Goal: Task Accomplishment & Management: Use online tool/utility

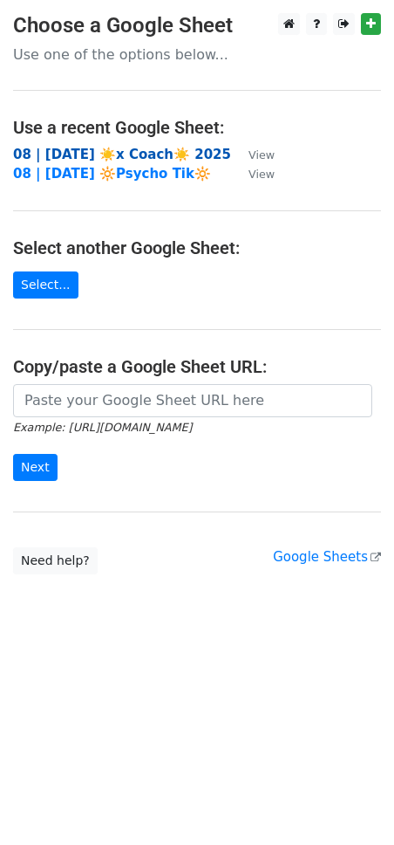
click at [151, 160] on strong "08 | [DATE] ☀️x Coach☀️ 2025" at bounding box center [122, 155] width 218 height 16
click at [98, 157] on strong "08 | [DATE] ☀️x Coach☀️ 2025" at bounding box center [122, 155] width 218 height 16
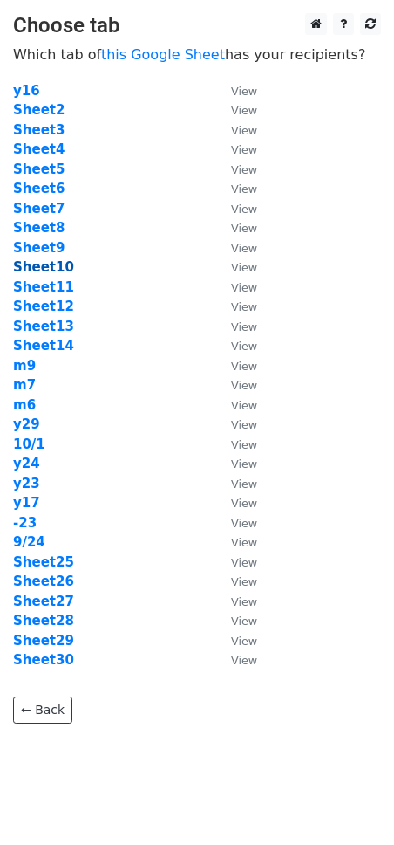
click at [51, 267] on strong "Sheet10" at bounding box center [43, 267] width 61 height 16
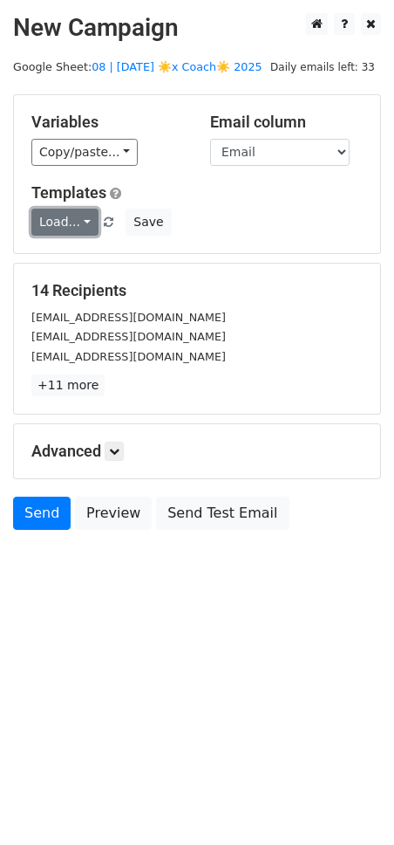
click at [69, 227] on link "Load..." at bounding box center [64, 222] width 67 height 27
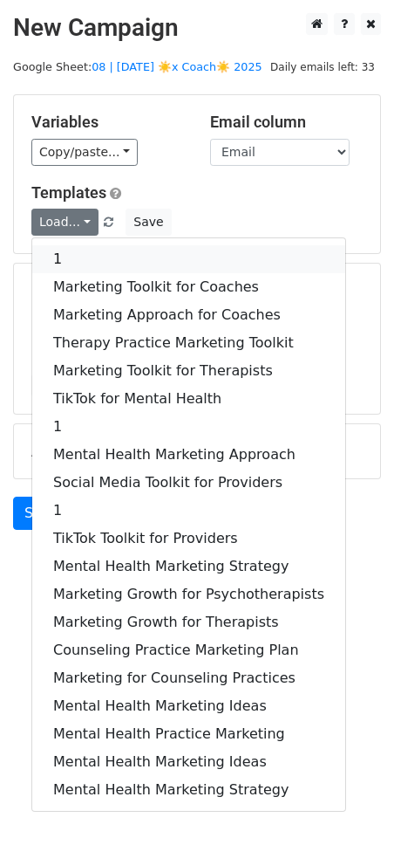
click at [113, 260] on link "1" at bounding box center [188, 259] width 313 height 28
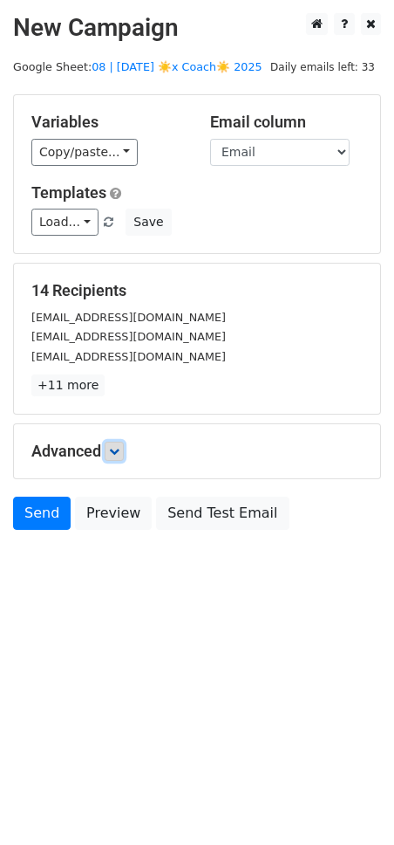
click at [117, 458] on link at bounding box center [114, 451] width 19 height 19
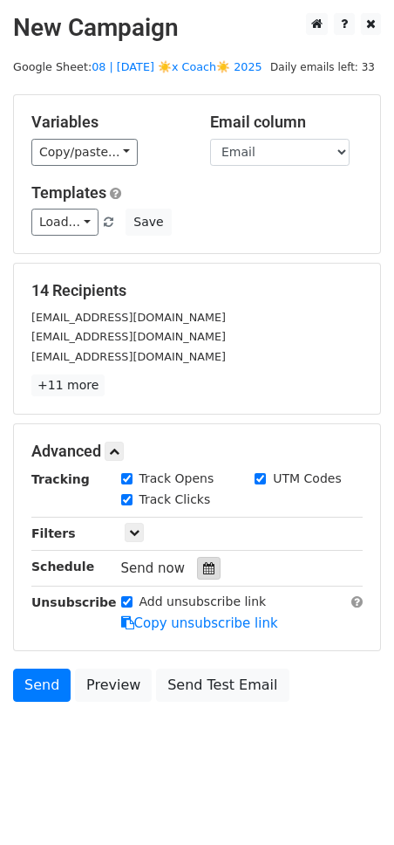
click at [203, 565] on icon at bounding box center [208, 568] width 11 height 12
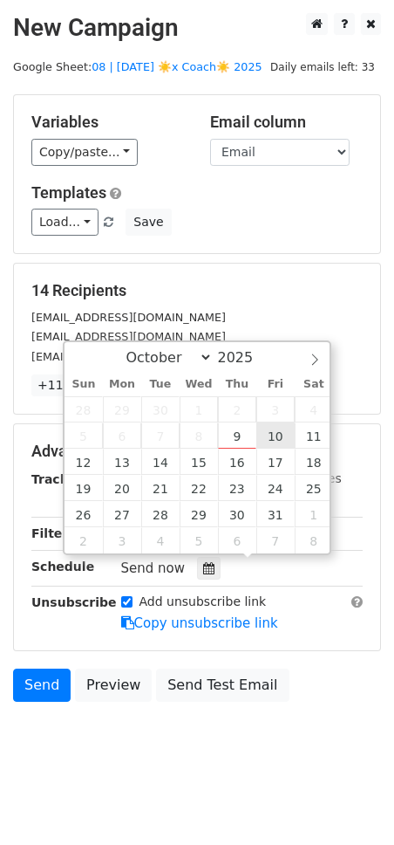
type input "2025-10-10 12:00"
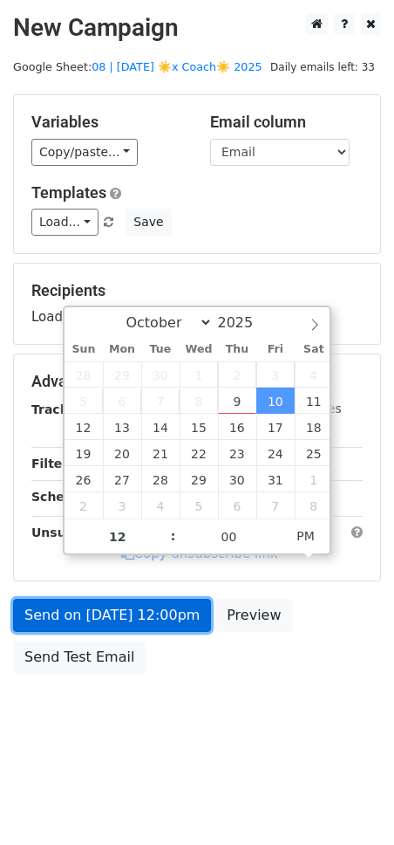
click at [151, 624] on link "Send on Oct 10 at 12:00pm" at bounding box center [112, 615] width 198 height 33
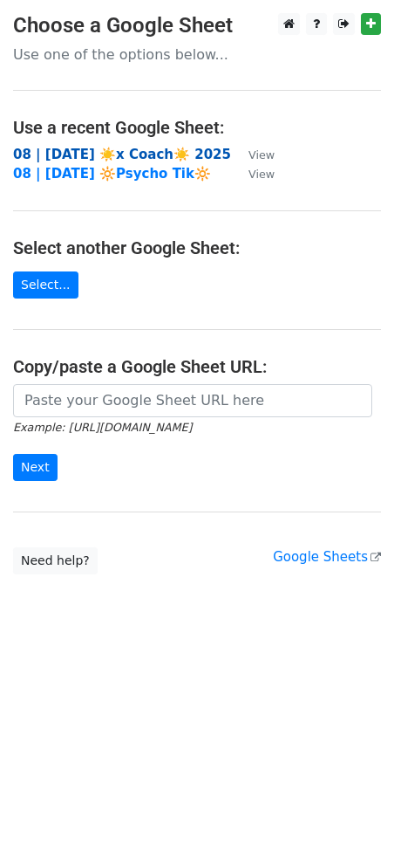
click at [147, 150] on strong "08 | [DATE] ☀️x Coach☀️ 2025" at bounding box center [122, 155] width 218 height 16
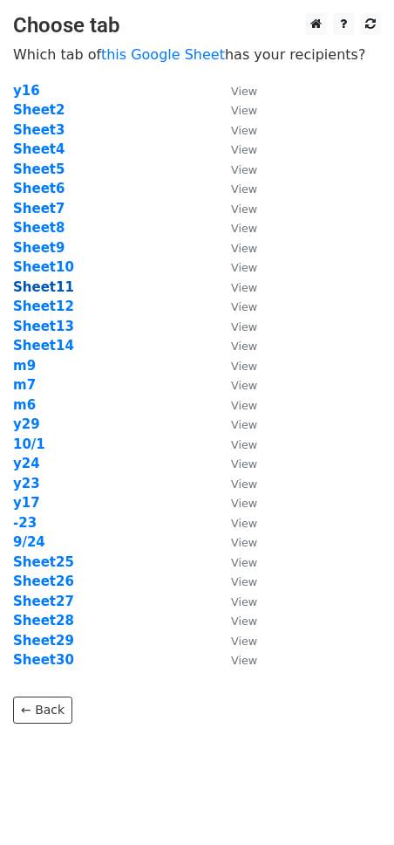
click at [43, 286] on strong "Sheet11" at bounding box center [43, 287] width 61 height 16
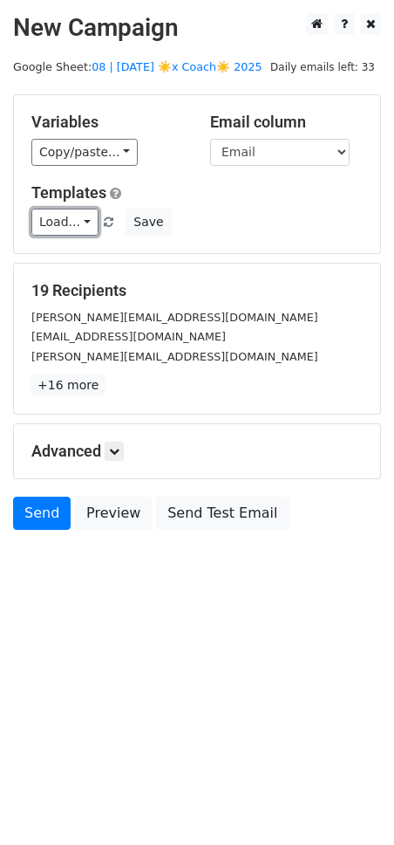
click at [86, 223] on link "Load..." at bounding box center [64, 222] width 67 height 27
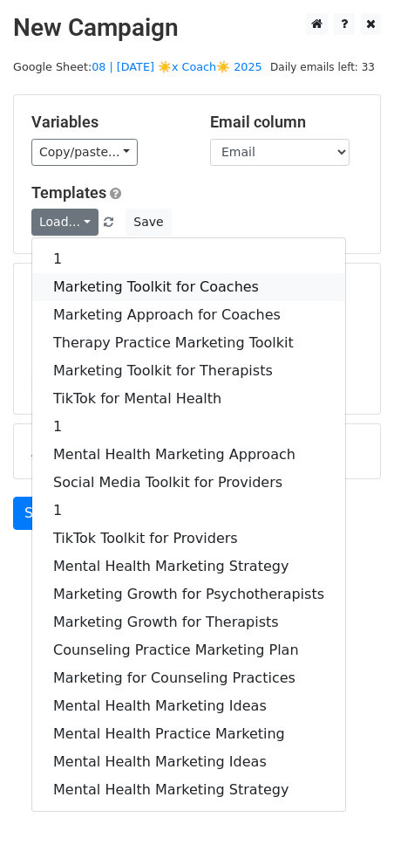
click at [110, 289] on link "Marketing Toolkit for Coaches" at bounding box center [188, 287] width 313 height 28
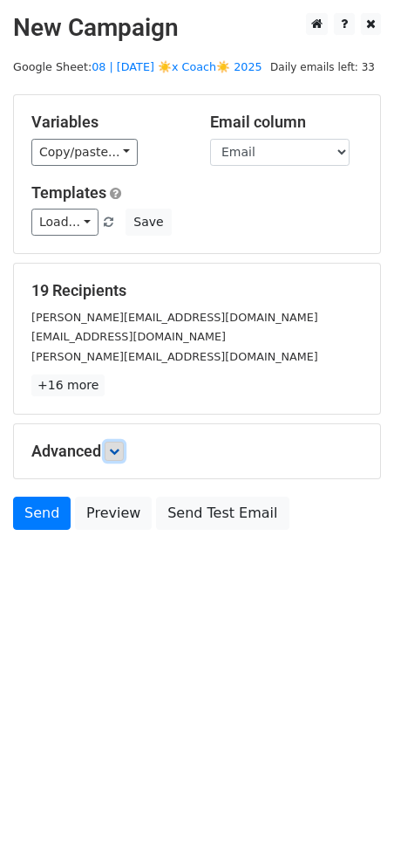
click at [120, 451] on icon at bounding box center [114, 451] width 10 height 10
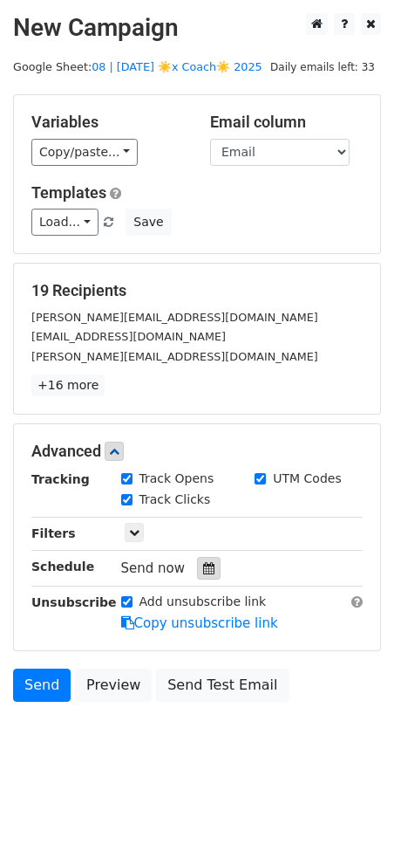
click at [206, 571] on div at bounding box center [209, 568] width 24 height 23
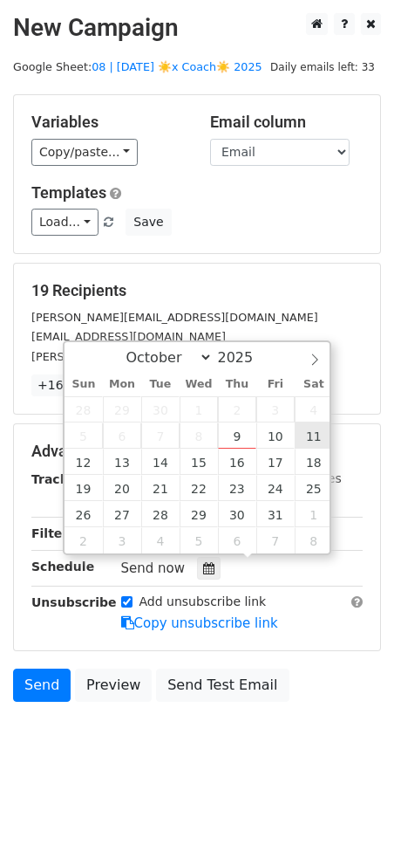
type input "2025-10-11 12:00"
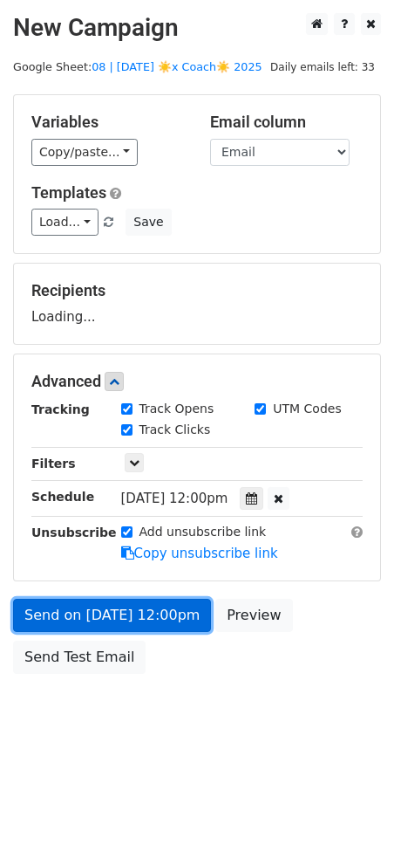
click at [154, 611] on link "Send on Oct 11 at 12:00pm" at bounding box center [112, 615] width 198 height 33
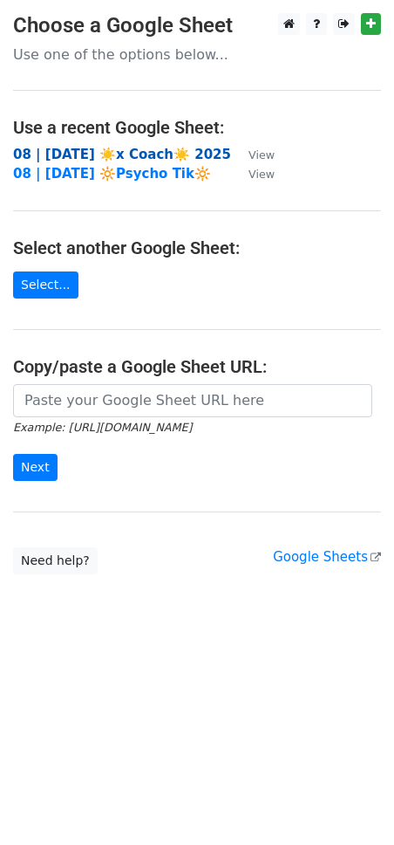
click at [164, 150] on strong "08 | [DATE] ☀️x Coach☀️ 2025" at bounding box center [122, 155] width 218 height 16
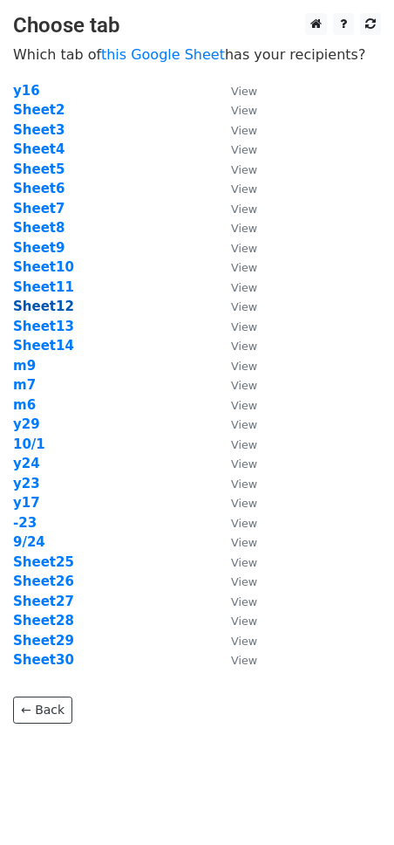
click at [42, 307] on strong "Sheet12" at bounding box center [43, 306] width 61 height 16
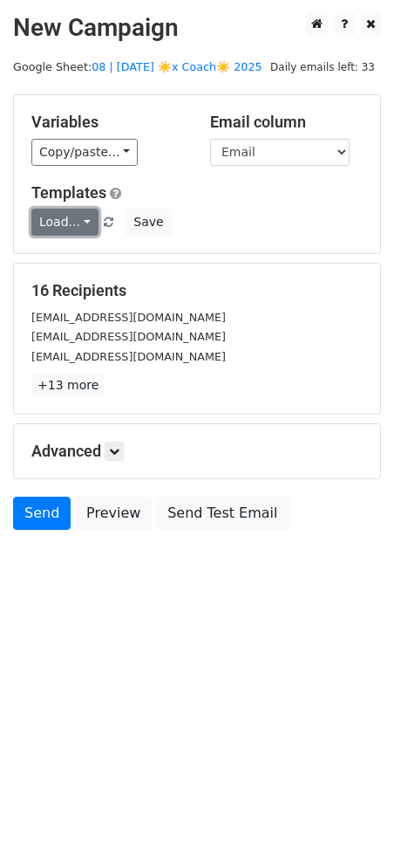
click at [48, 219] on link "Load..." at bounding box center [64, 222] width 67 height 27
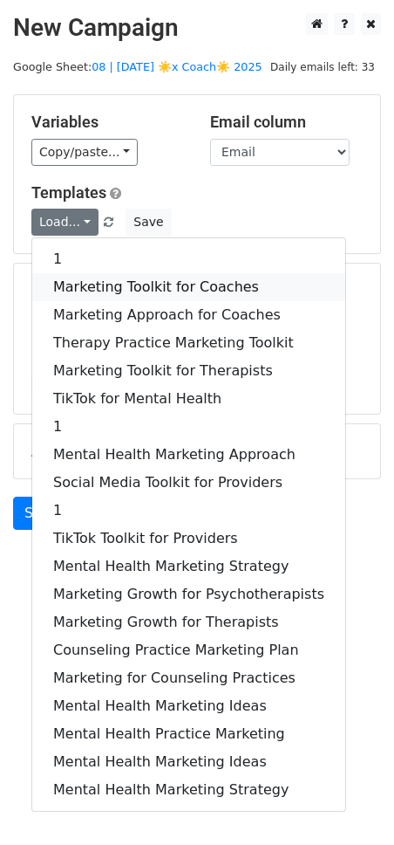
click at [104, 284] on link "Marketing Toolkit for Coaches" at bounding box center [188, 287] width 313 height 28
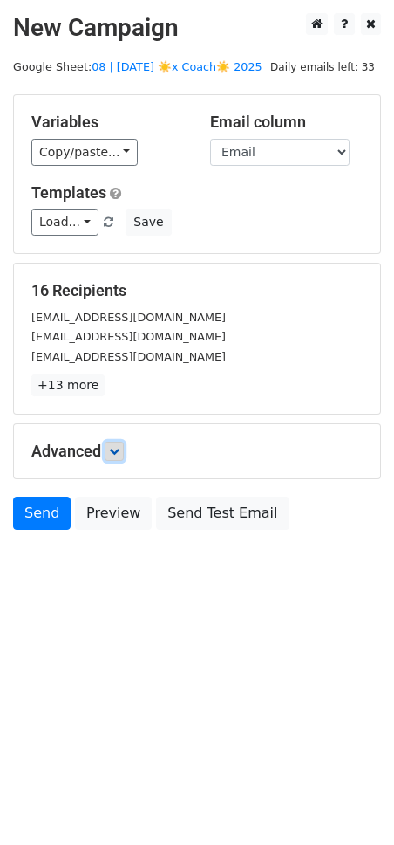
click at [115, 449] on icon at bounding box center [114, 451] width 10 height 10
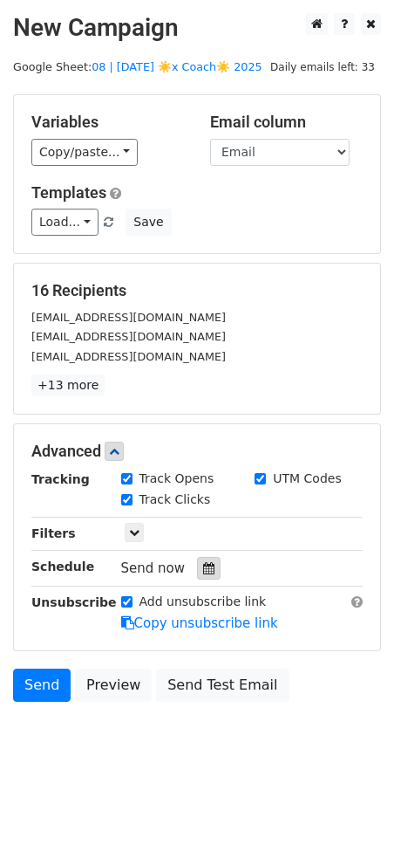
click at [208, 567] on div at bounding box center [209, 568] width 24 height 23
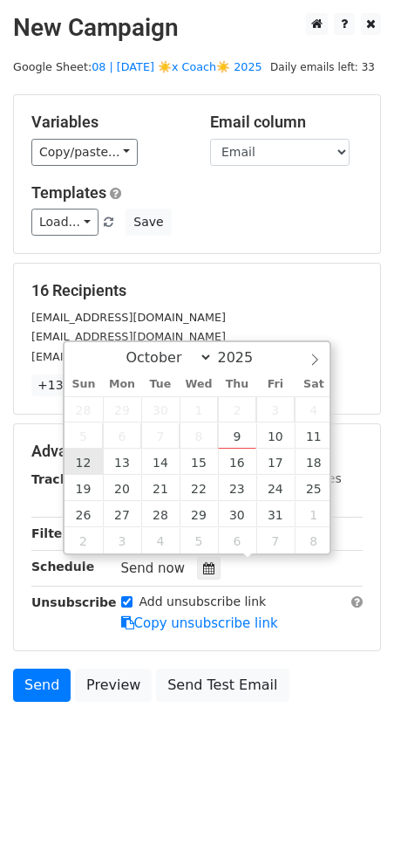
type input "2025-10-12 12:00"
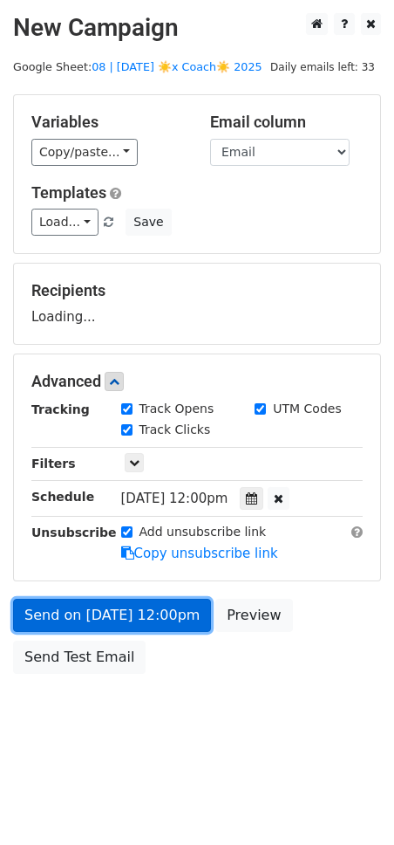
click at [79, 620] on link "Send on Oct 12 at 12:00pm" at bounding box center [112, 615] width 198 height 33
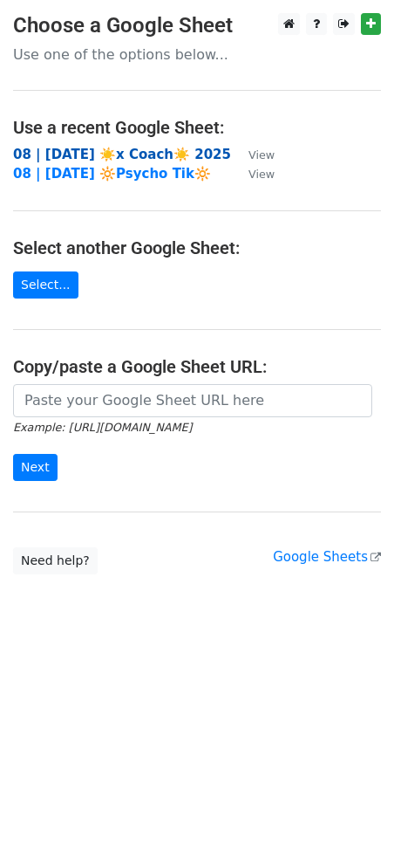
click at [141, 159] on strong "08 | [DATE] ☀️x Coach☀️ 2025" at bounding box center [122, 155] width 218 height 16
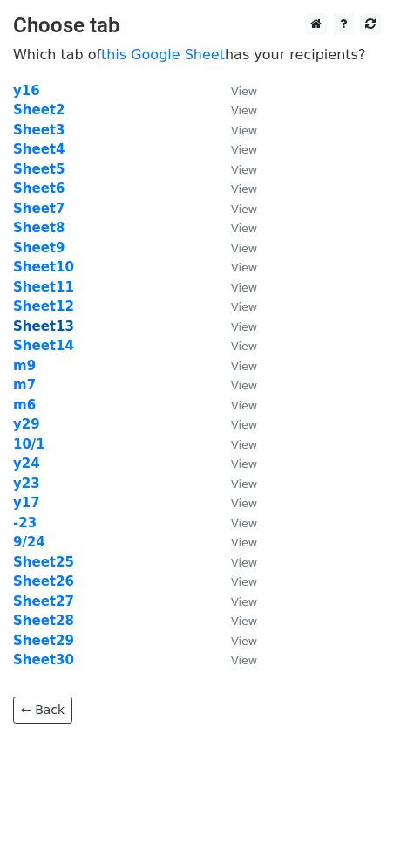
click at [46, 320] on strong "Sheet13" at bounding box center [43, 326] width 61 height 16
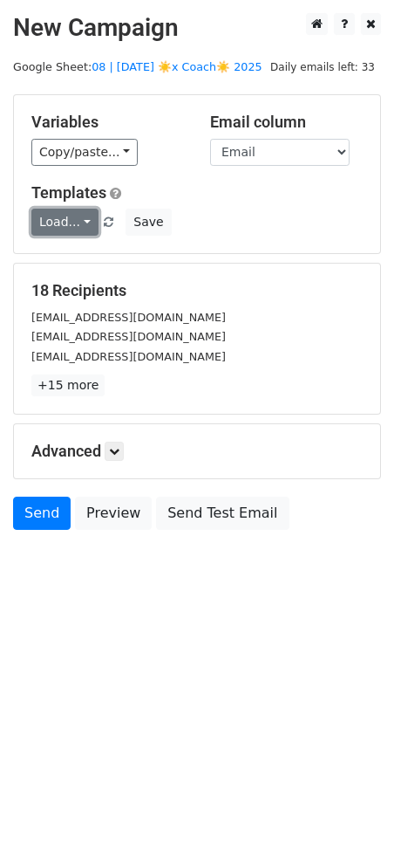
click at [77, 222] on link "Load..." at bounding box center [64, 222] width 67 height 27
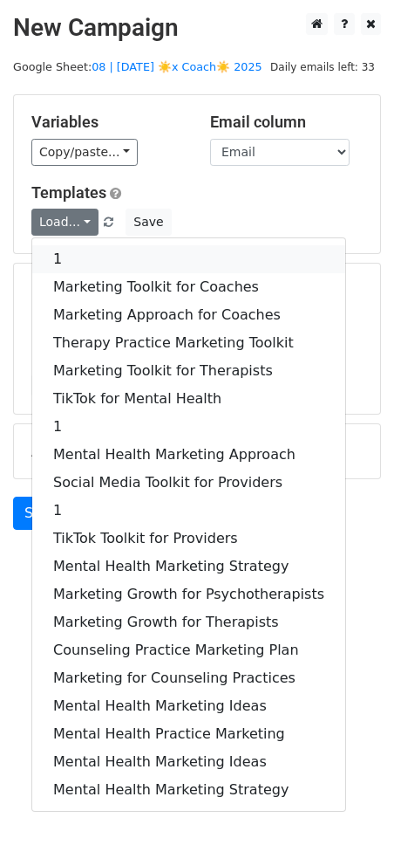
click at [95, 262] on link "1" at bounding box center [188, 259] width 313 height 28
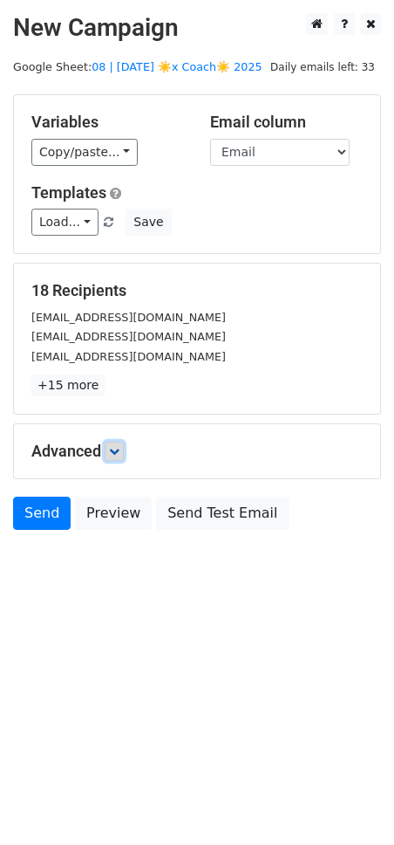
click at [112, 452] on icon at bounding box center [114, 451] width 10 height 10
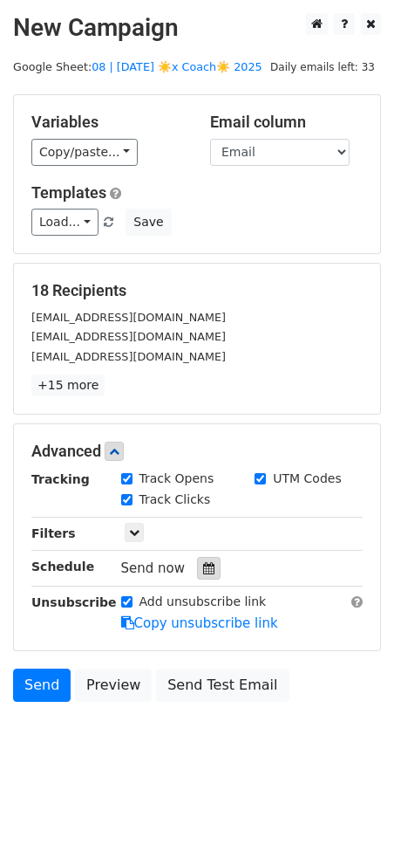
click at [204, 572] on div at bounding box center [209, 568] width 24 height 23
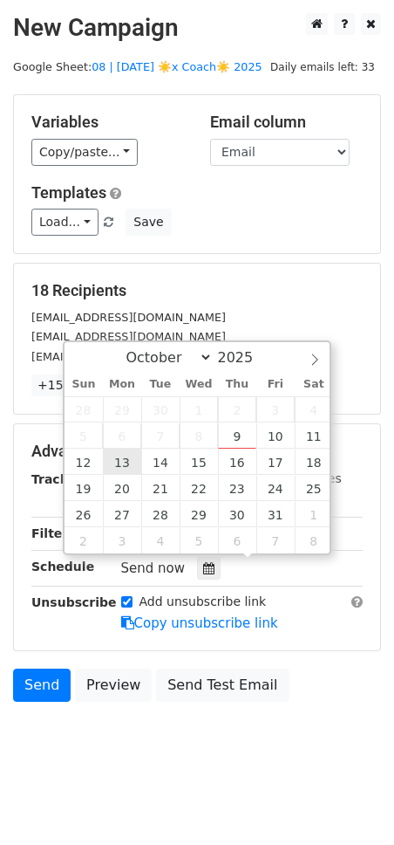
type input "2025-10-13 12:00"
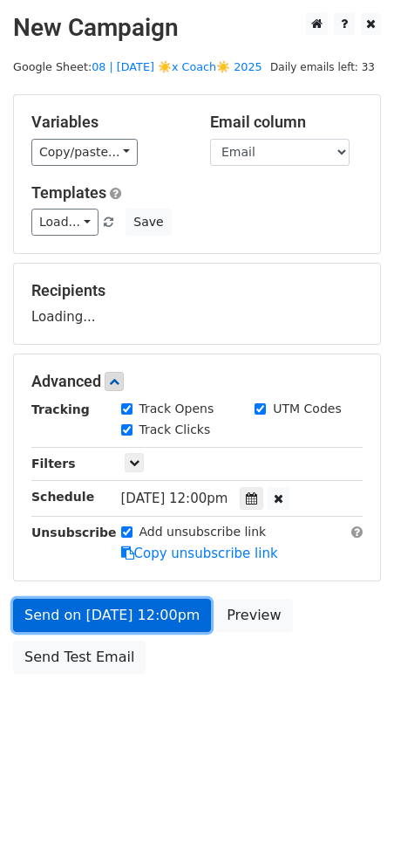
click at [134, 604] on link "Send on Oct 13 at 12:00pm" at bounding box center [112, 615] width 198 height 33
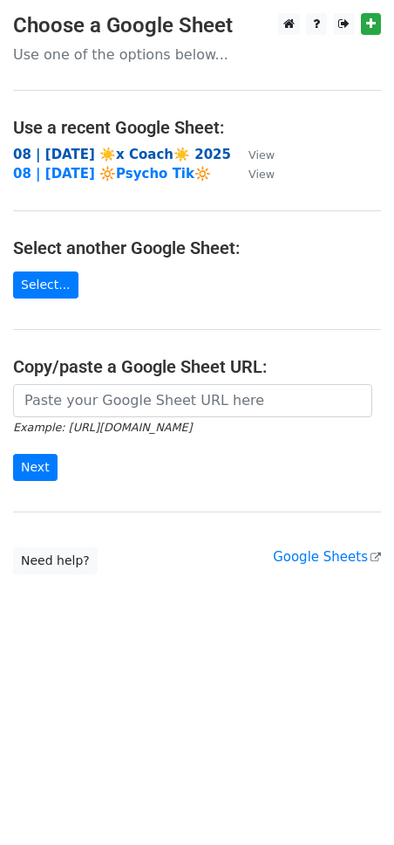
click at [126, 158] on strong "08 | [DATE] ☀️x Coach☀️ 2025" at bounding box center [122, 155] width 218 height 16
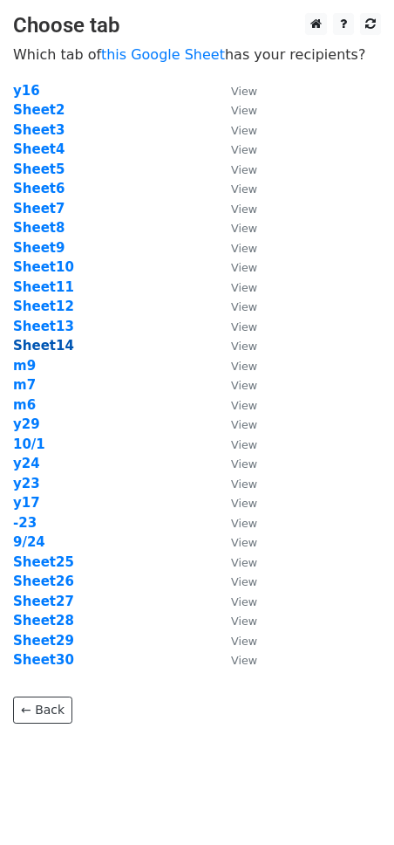
click at [51, 345] on strong "Sheet14" at bounding box center [43, 346] width 61 height 16
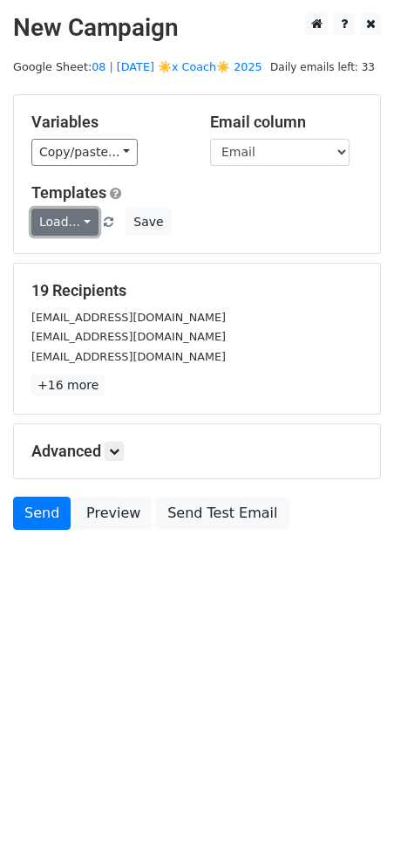
click at [79, 223] on link "Load..." at bounding box center [64, 222] width 67 height 27
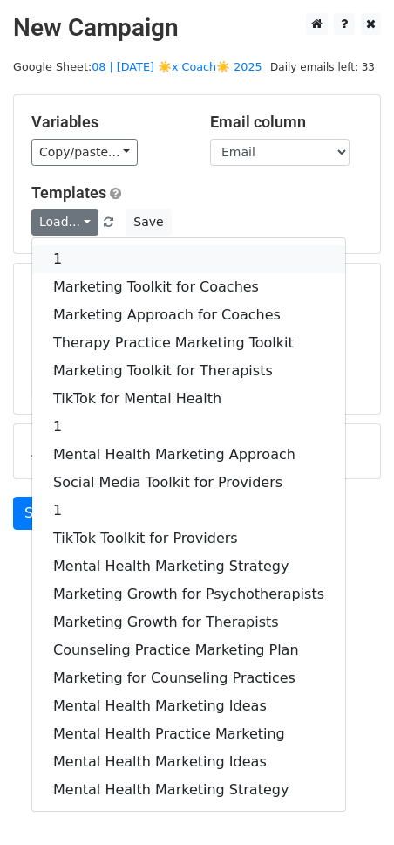
click at [102, 264] on link "1" at bounding box center [188, 259] width 313 height 28
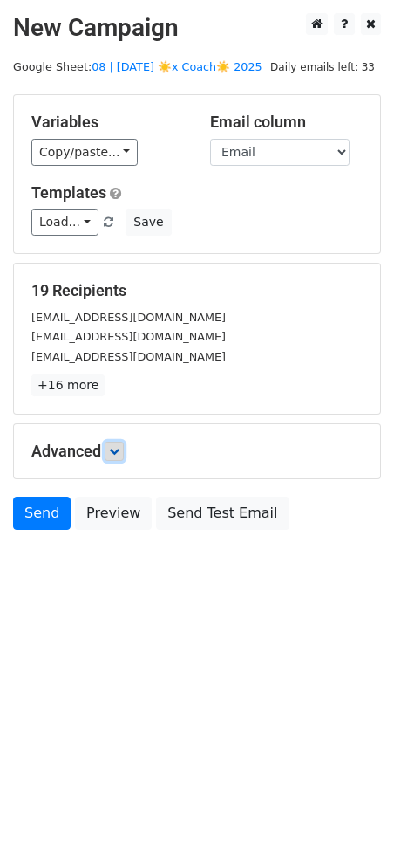
click at [124, 457] on link at bounding box center [114, 451] width 19 height 19
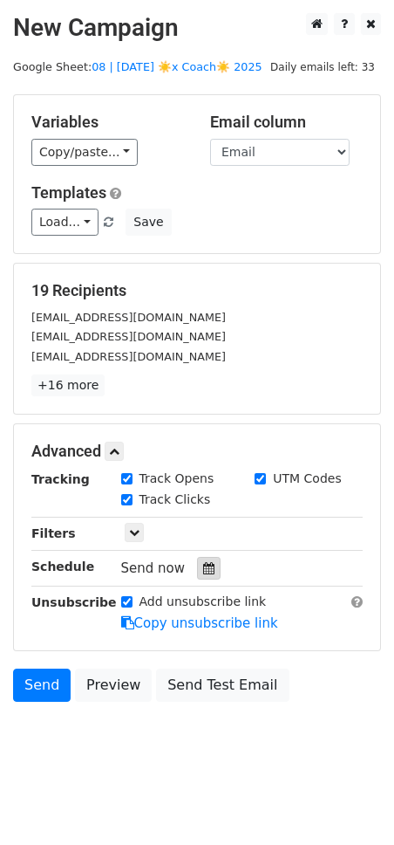
click at [203, 562] on icon at bounding box center [208, 568] width 11 height 12
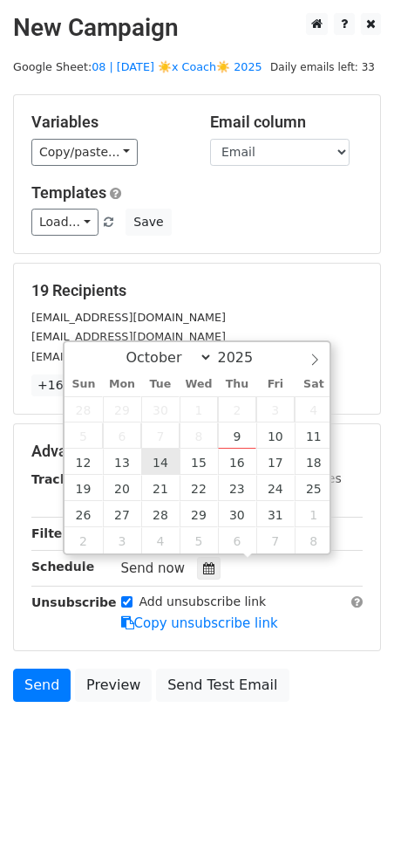
type input "2025-10-14 12:00"
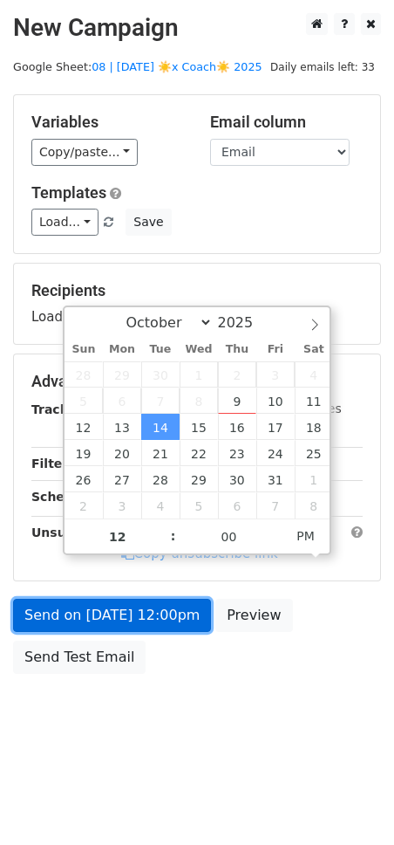
click at [160, 620] on link "Send on Oct 14 at 12:00pm" at bounding box center [112, 615] width 198 height 33
